Goal: Task Accomplishment & Management: Use online tool/utility

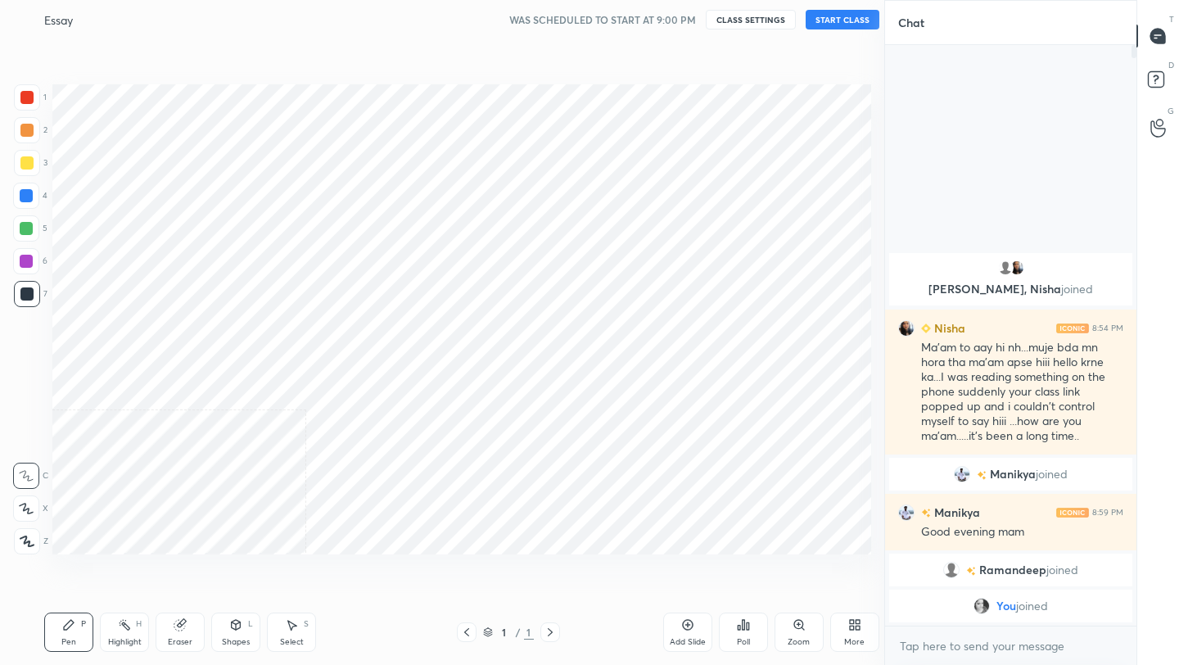
scroll to position [81314, 81055]
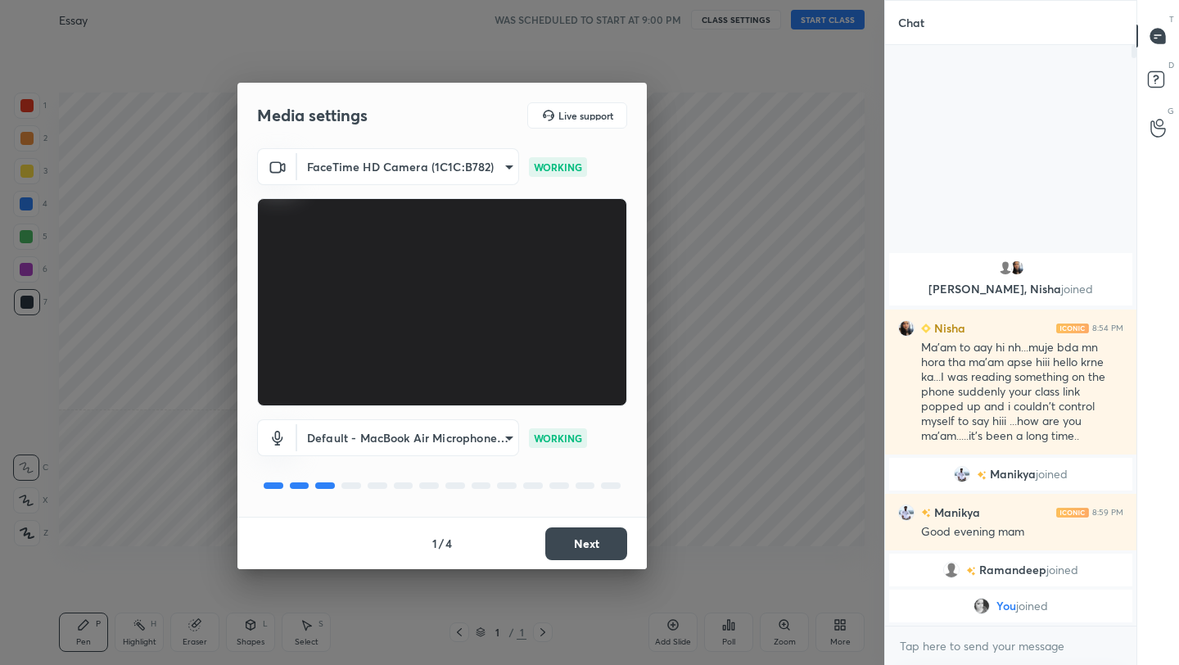
click at [595, 545] on button "Next" at bounding box center [586, 543] width 82 height 33
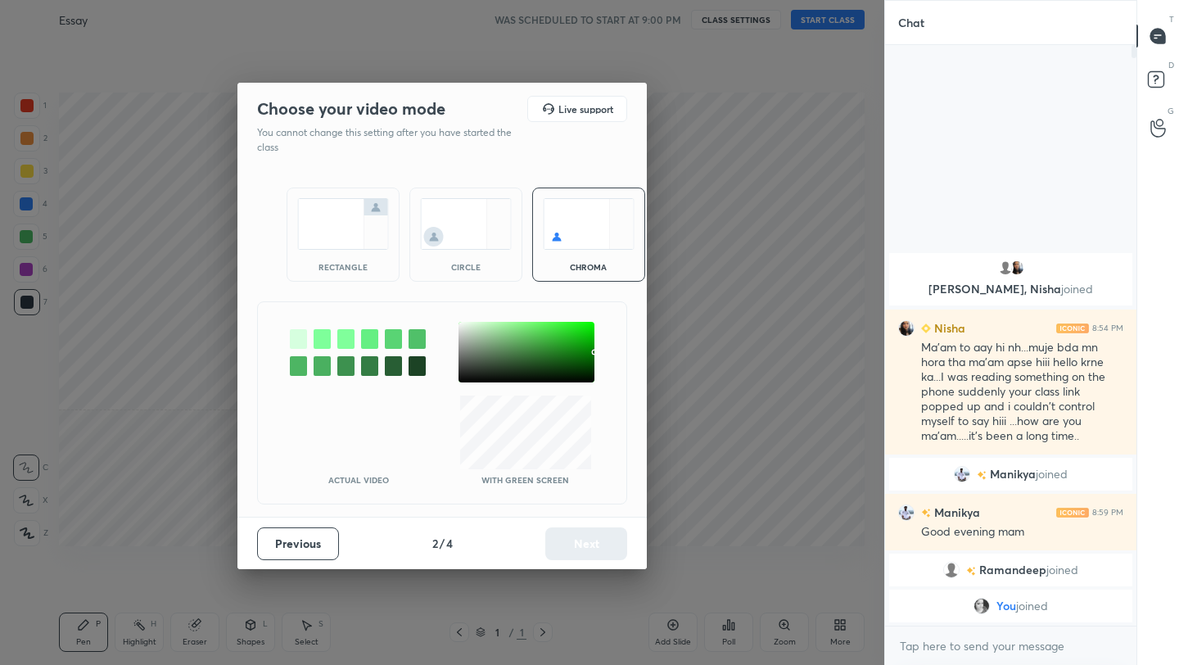
click at [463, 220] on img at bounding box center [466, 224] width 92 height 52
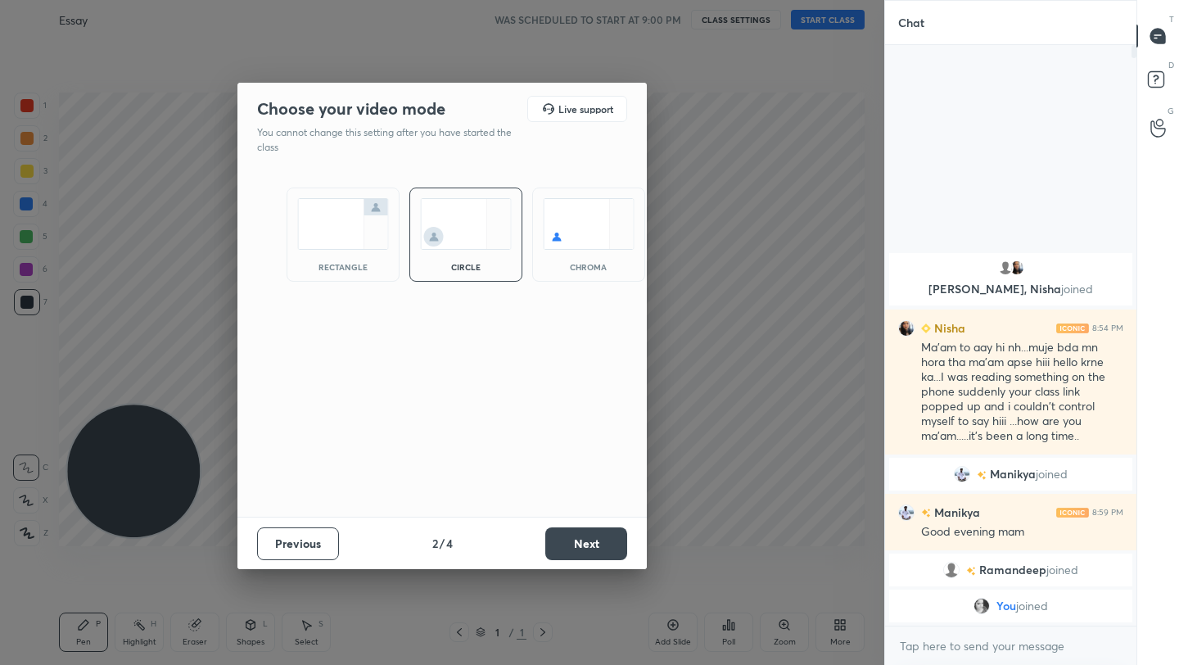
click at [589, 542] on button "Next" at bounding box center [586, 543] width 82 height 33
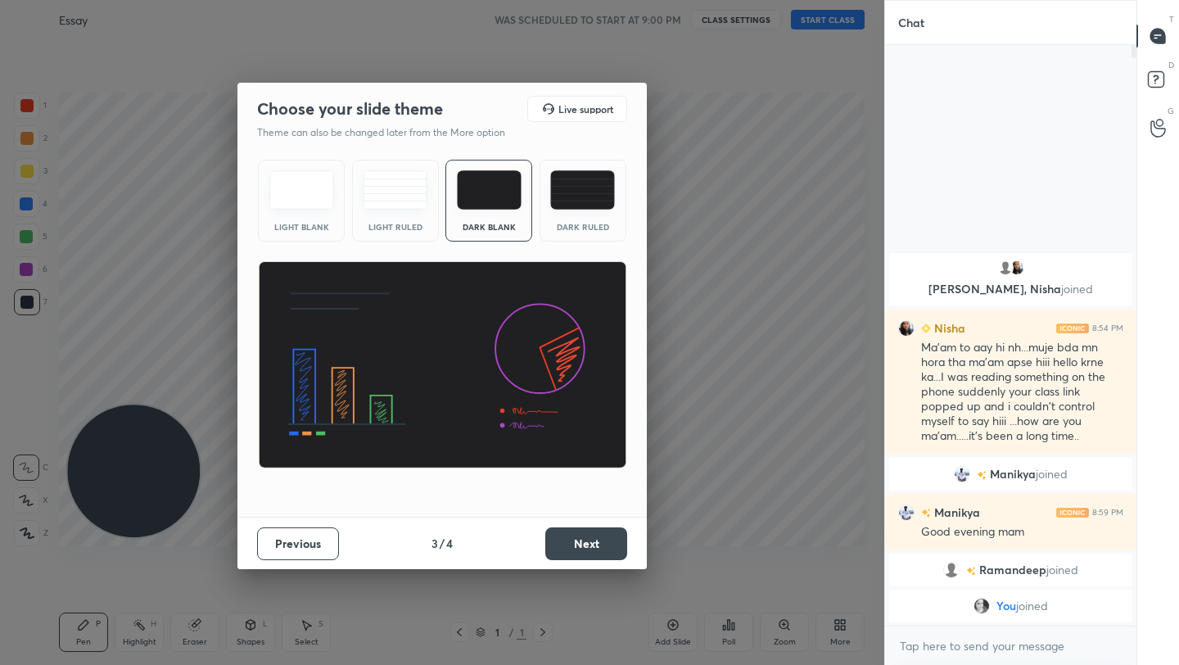
click at [585, 533] on button "Next" at bounding box center [586, 543] width 82 height 33
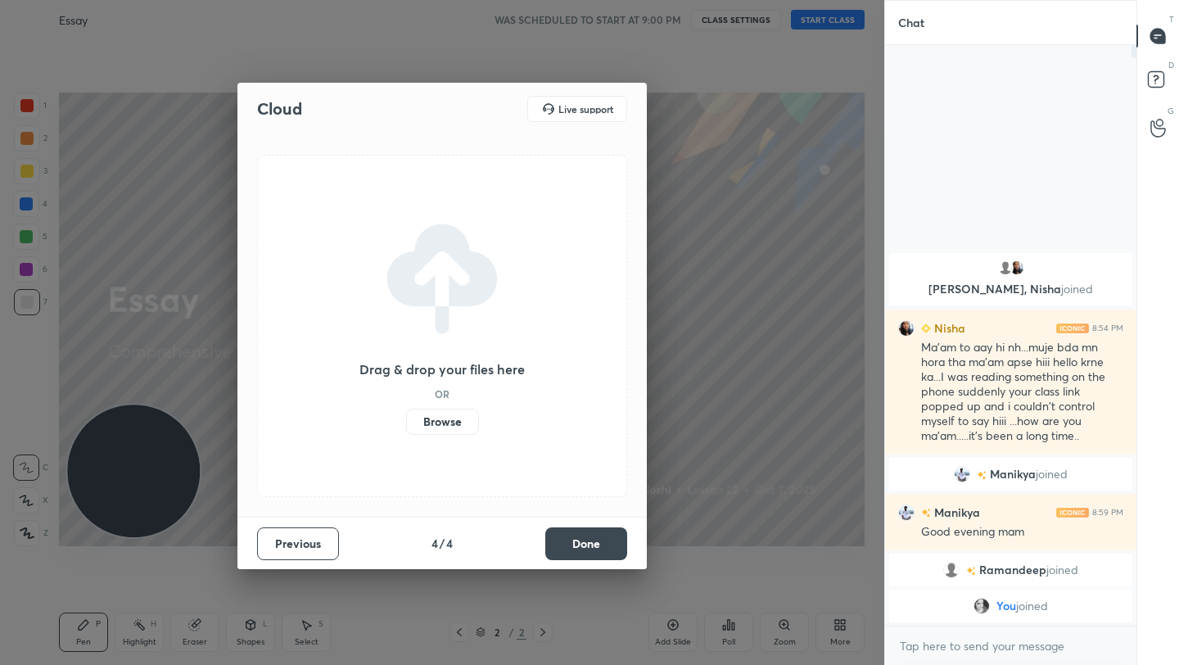
click at [584, 546] on button "Done" at bounding box center [586, 543] width 82 height 33
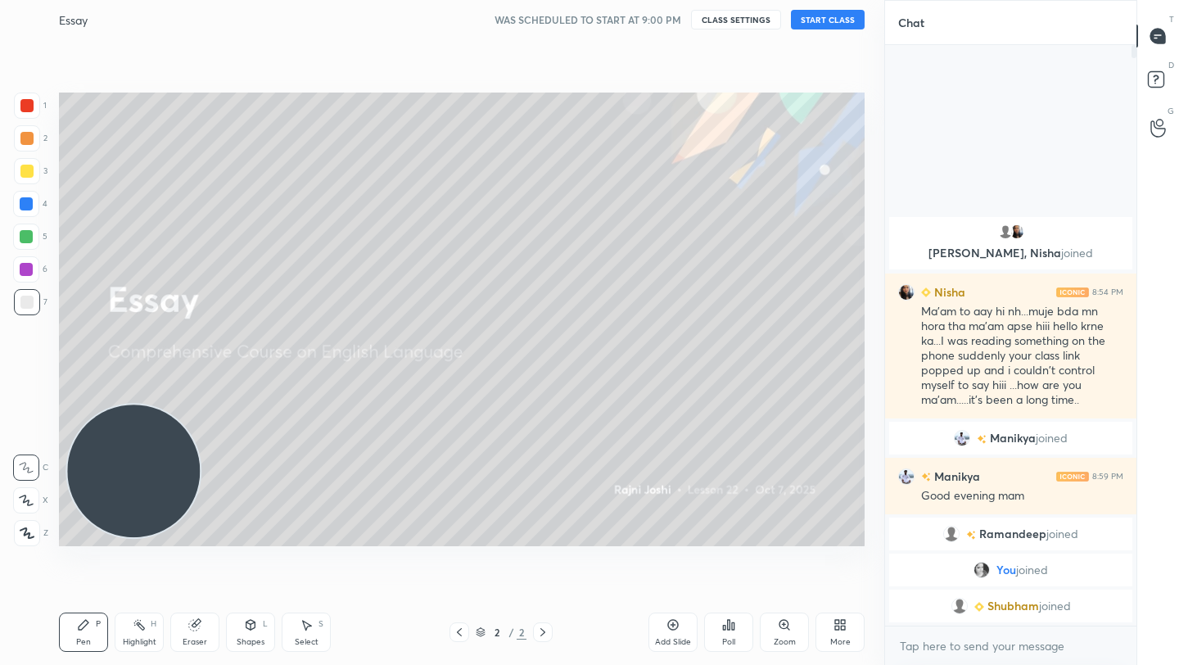
click at [808, 15] on button "START CLASS" at bounding box center [828, 20] width 74 height 20
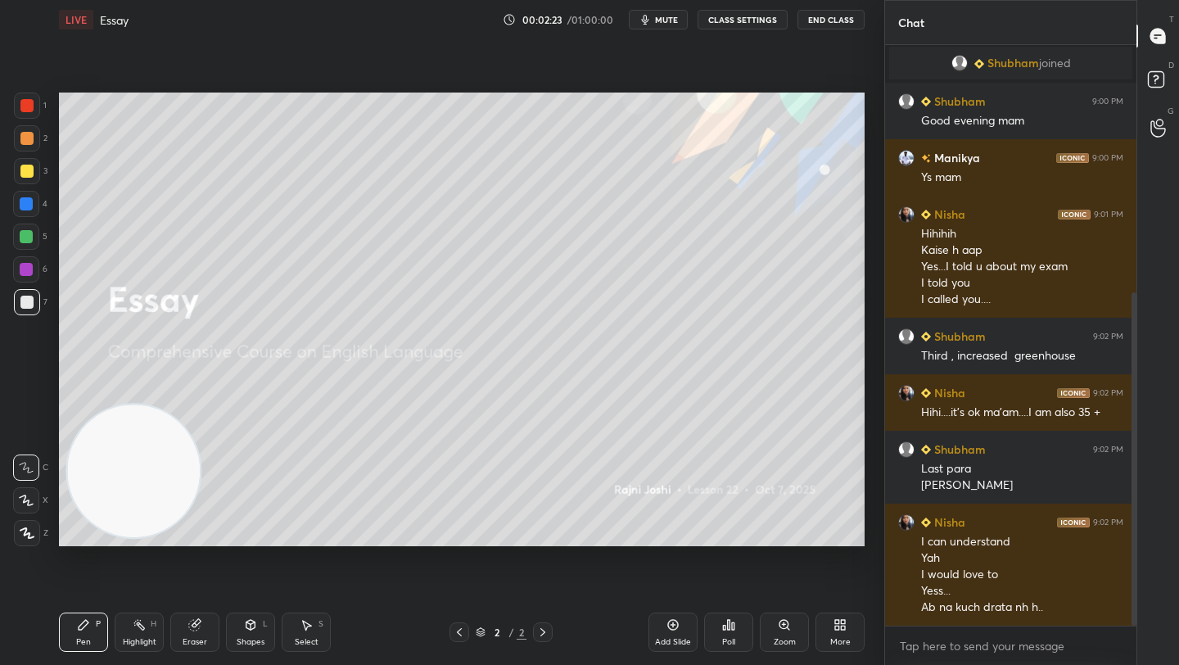
scroll to position [431, 0]
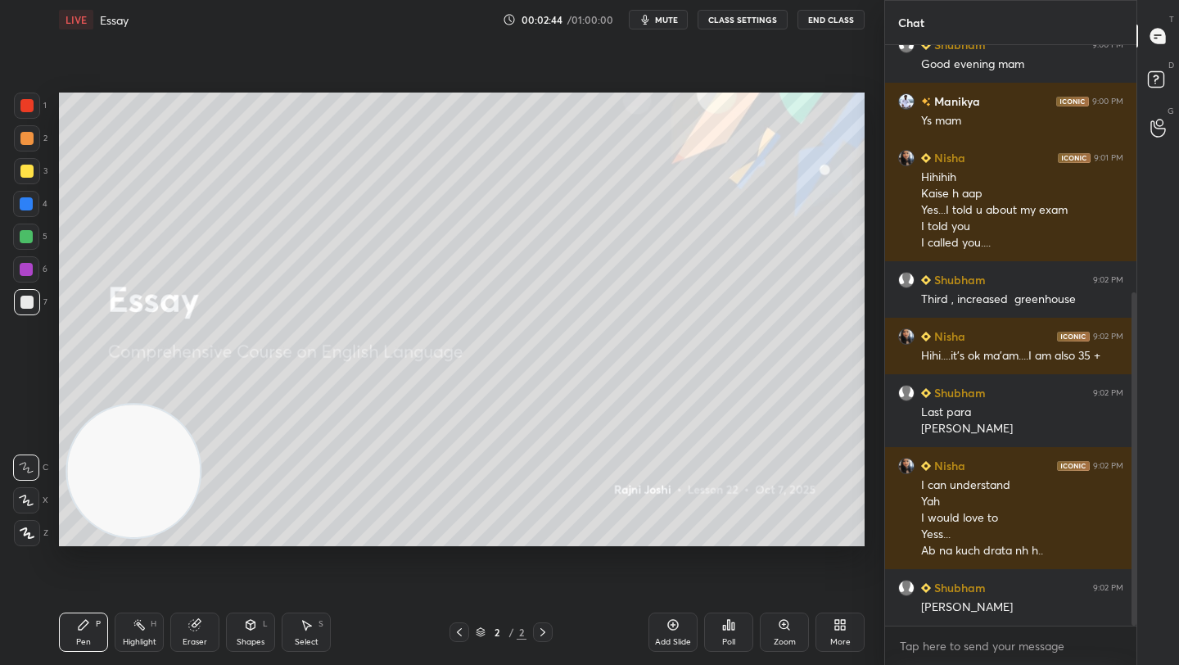
click at [834, 632] on div "More" at bounding box center [839, 631] width 49 height 39
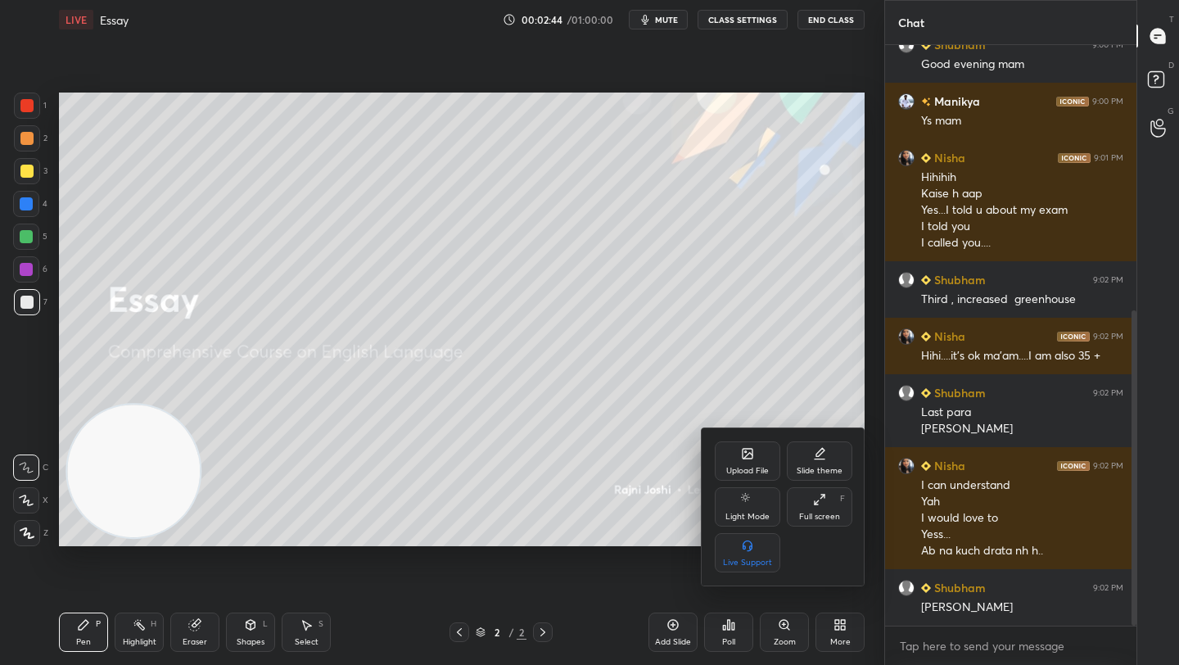
scroll to position [487, 0]
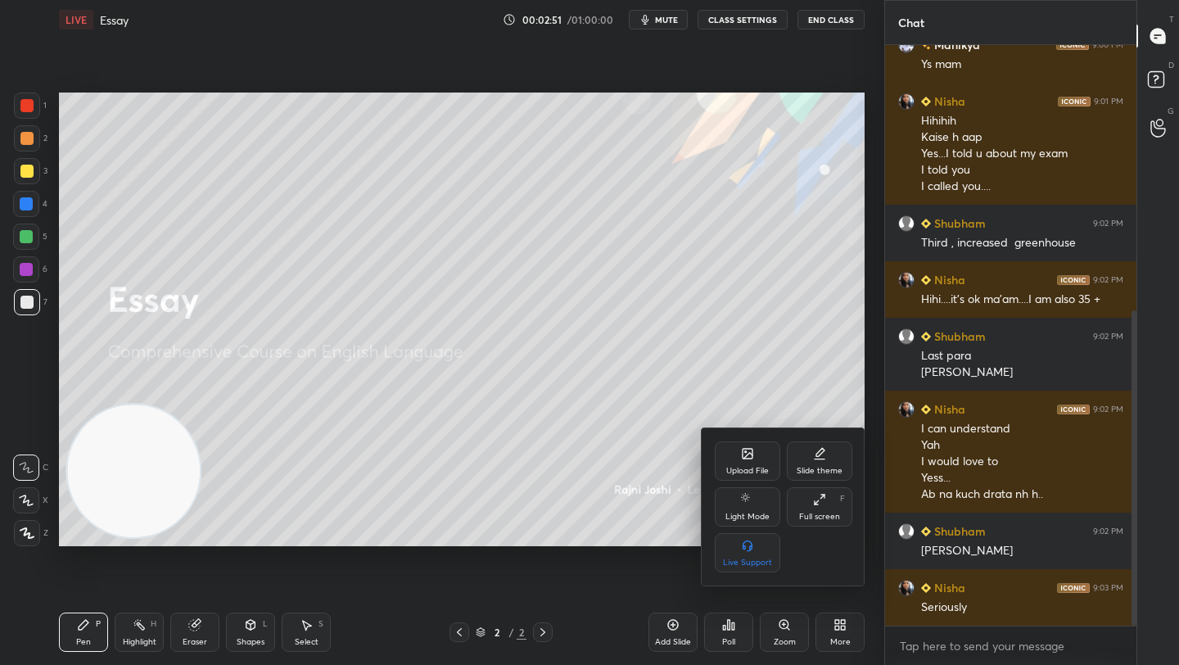
click at [827, 455] on div "Slide theme" at bounding box center [819, 460] width 65 height 39
click at [815, 555] on div "Dark Ruled" at bounding box center [819, 552] width 65 height 39
click at [722, 454] on div "Slide theme" at bounding box center [784, 451] width 138 height 17
click at [755, 332] on div at bounding box center [589, 332] width 1179 height 665
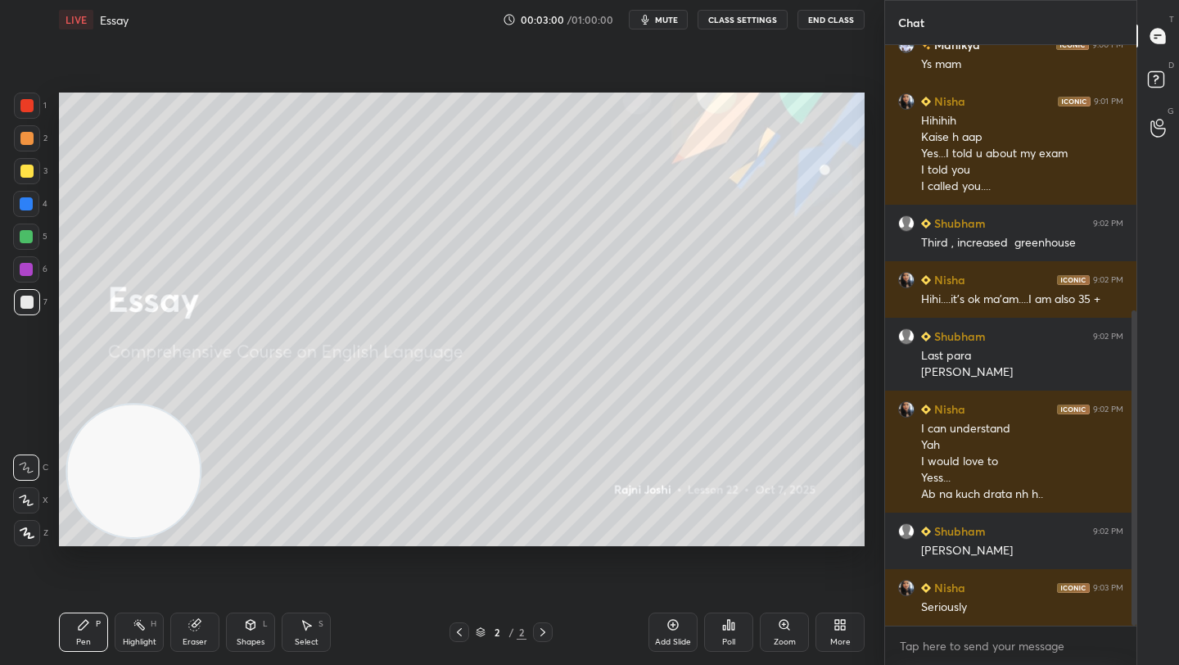
click at [675, 633] on div "Add Slide" at bounding box center [672, 631] width 49 height 39
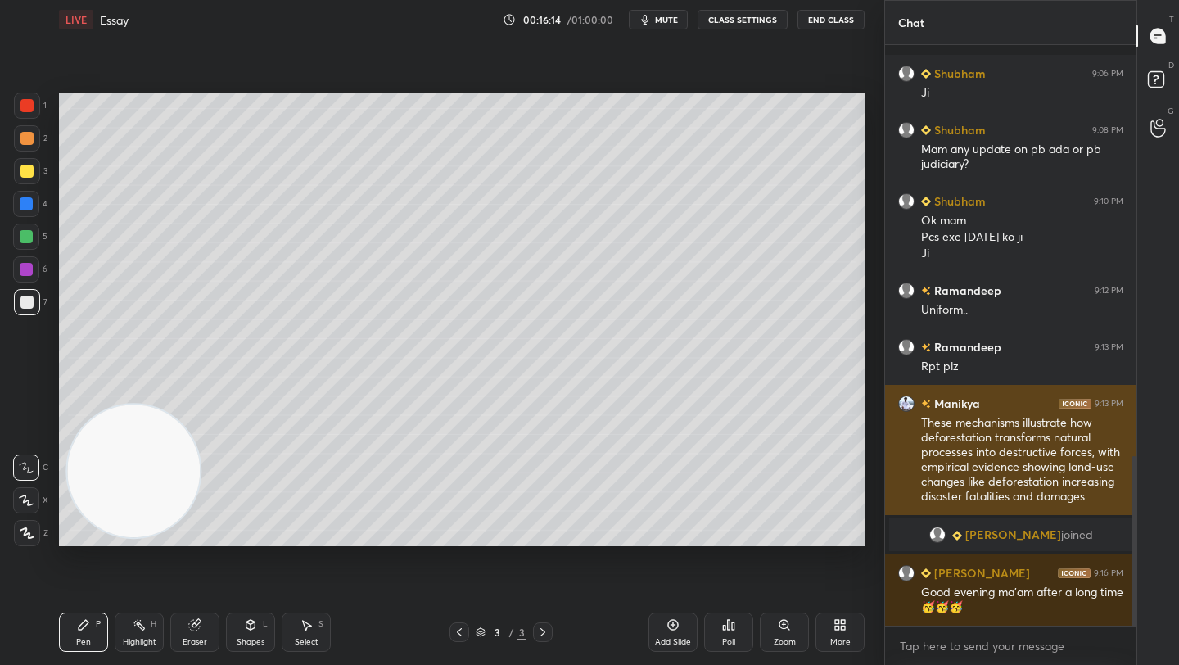
scroll to position [1322, 0]
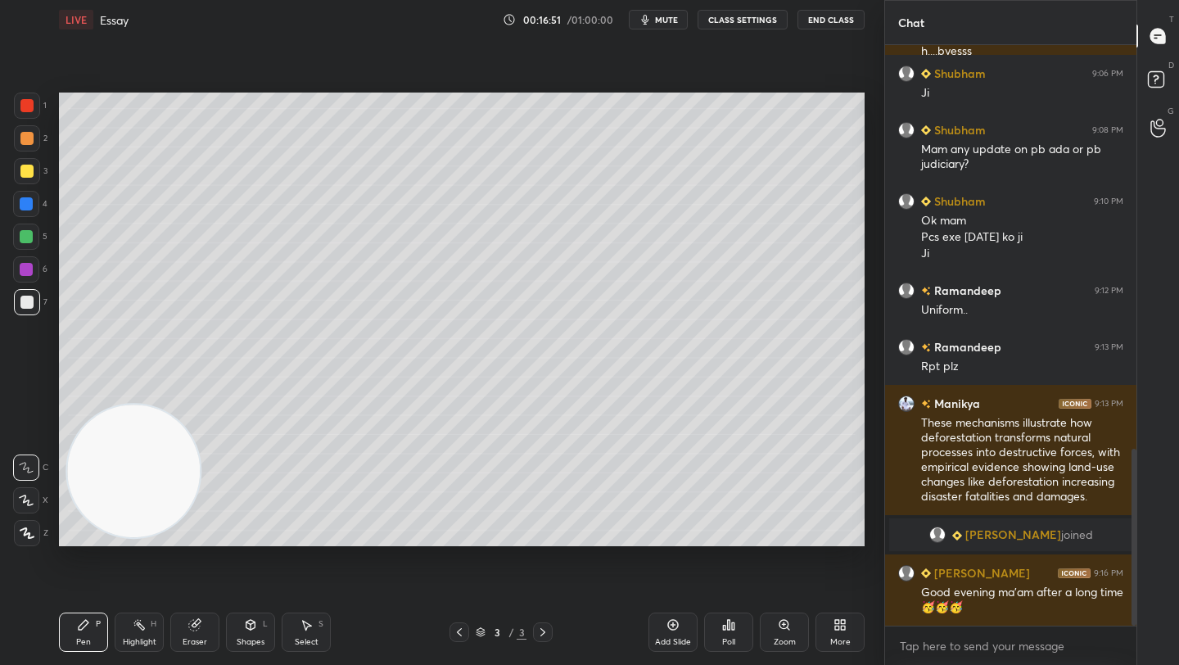
drag, startPoint x: 28, startPoint y: 532, endPoint x: 3, endPoint y: 545, distance: 27.8
click at [28, 533] on icon at bounding box center [26, 533] width 13 height 10
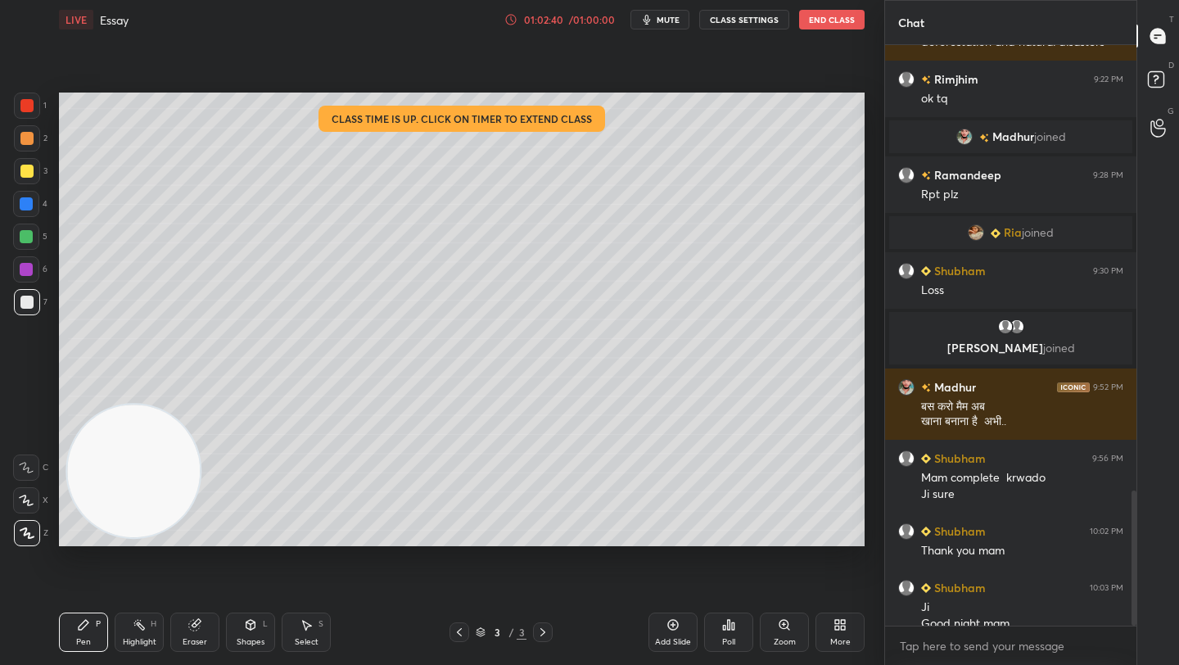
scroll to position [1913, 0]
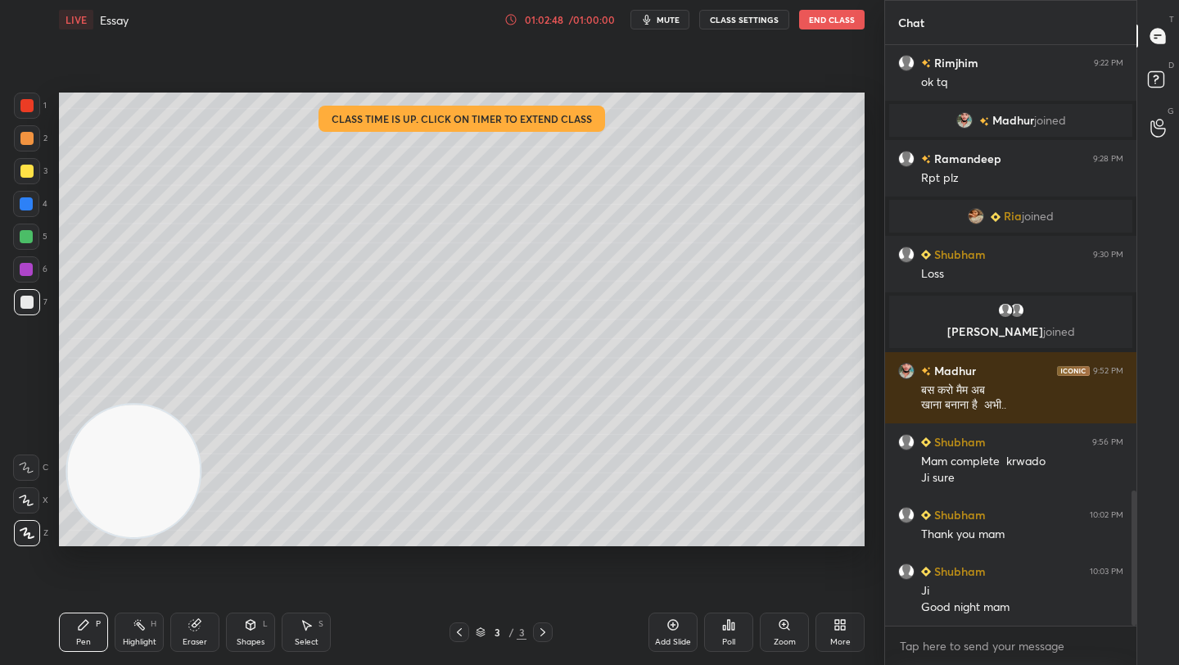
click at [815, 22] on button "End Class" at bounding box center [831, 20] width 65 height 20
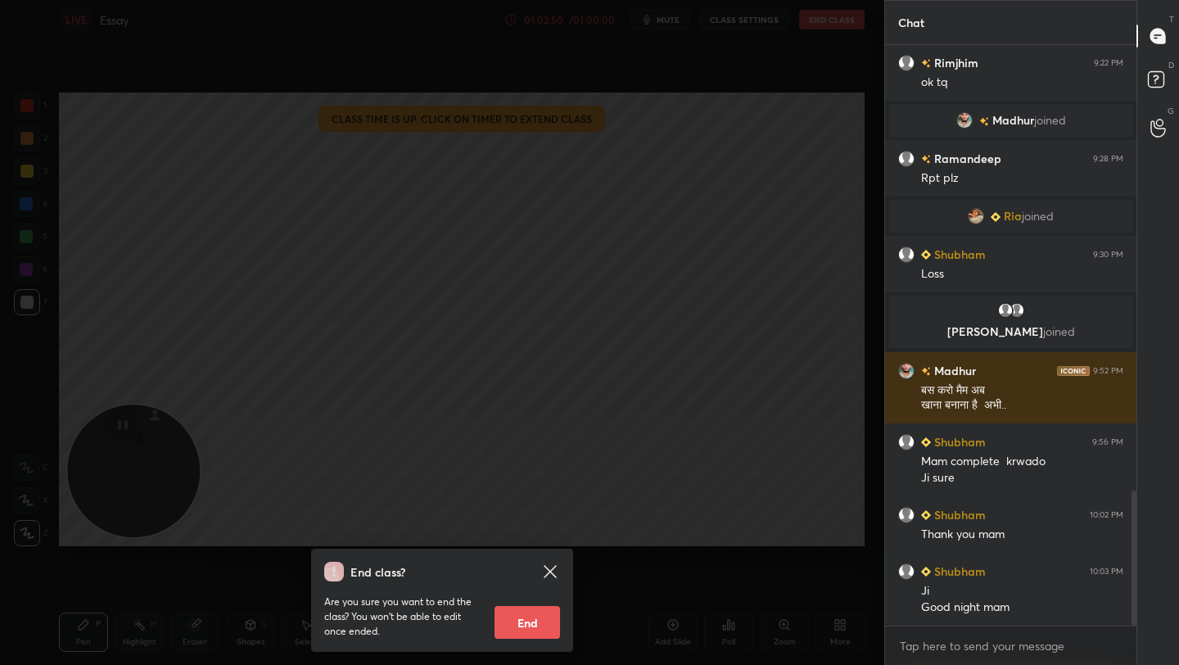
scroll to position [1970, 0]
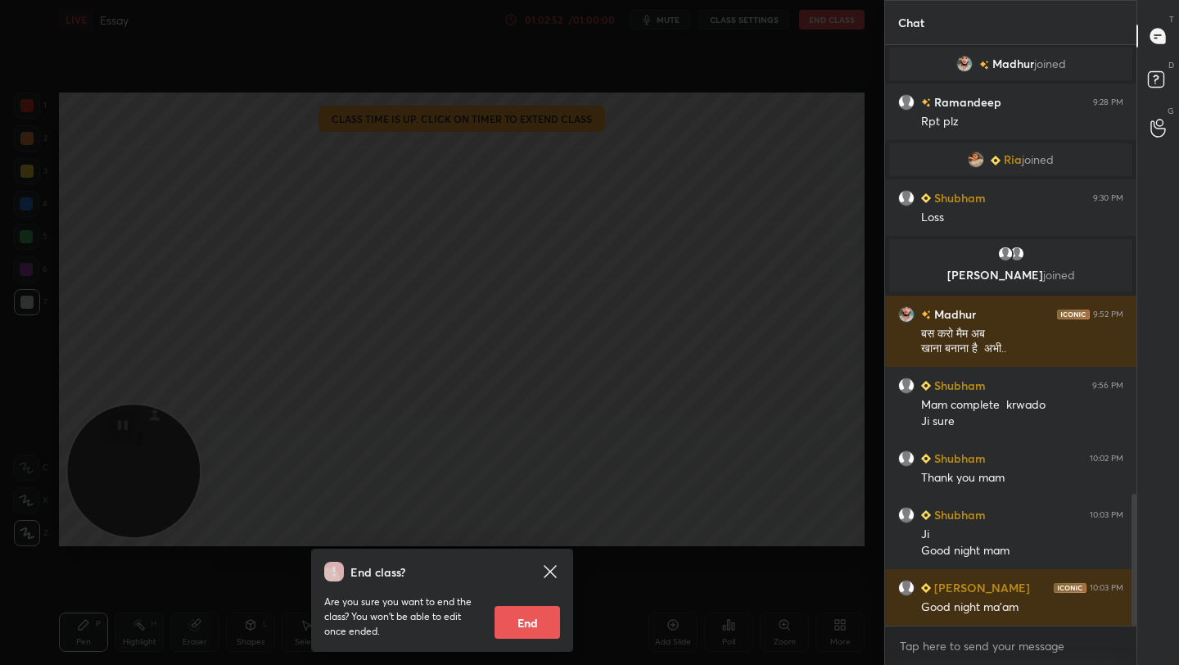
click at [534, 620] on button "End" at bounding box center [527, 622] width 65 height 33
type textarea "x"
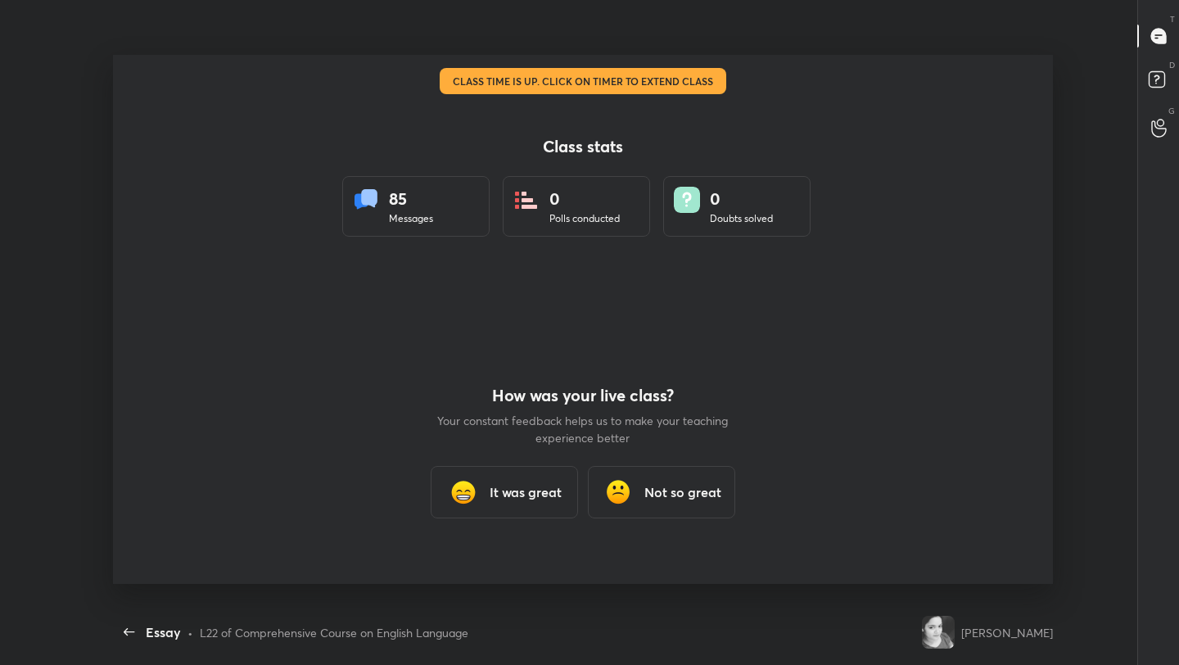
scroll to position [81314, 80741]
